Goal: Browse casually: Explore the website without a specific task or goal

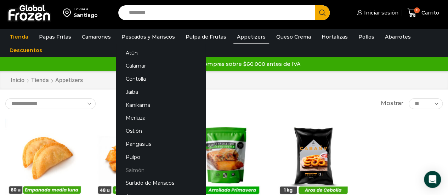
click at [137, 169] on link "Salmón" at bounding box center [160, 170] width 89 height 13
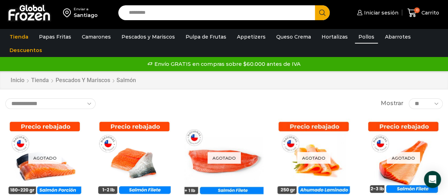
click at [359, 35] on link "Pollos" at bounding box center [366, 36] width 23 height 13
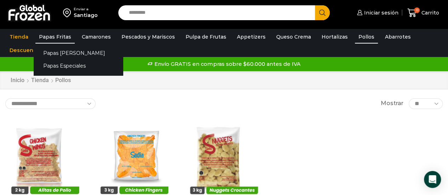
click at [52, 35] on link "Papas Fritas" at bounding box center [54, 36] width 39 height 13
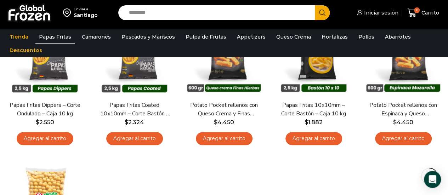
scroll to position [212, 0]
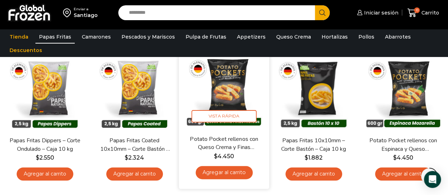
click at [227, 90] on img at bounding box center [224, 90] width 80 height 80
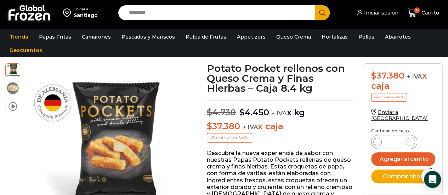
scroll to position [36, 0]
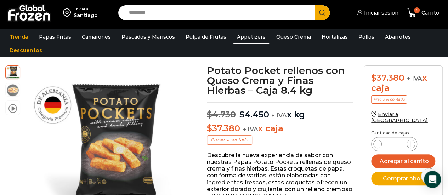
click at [245, 34] on link "Appetizers" at bounding box center [251, 36] width 36 height 13
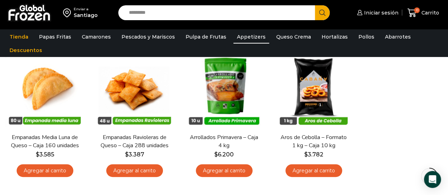
scroll to position [71, 0]
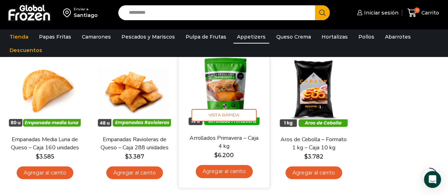
click at [219, 90] on img at bounding box center [224, 89] width 80 height 80
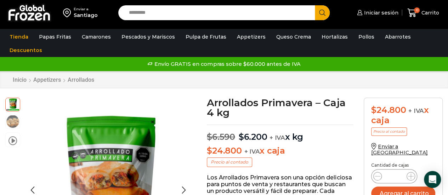
click at [13, 121] on img at bounding box center [13, 121] width 14 height 14
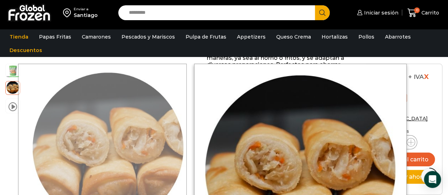
scroll to position [177, 0]
